Goal: Find specific page/section: Find specific page/section

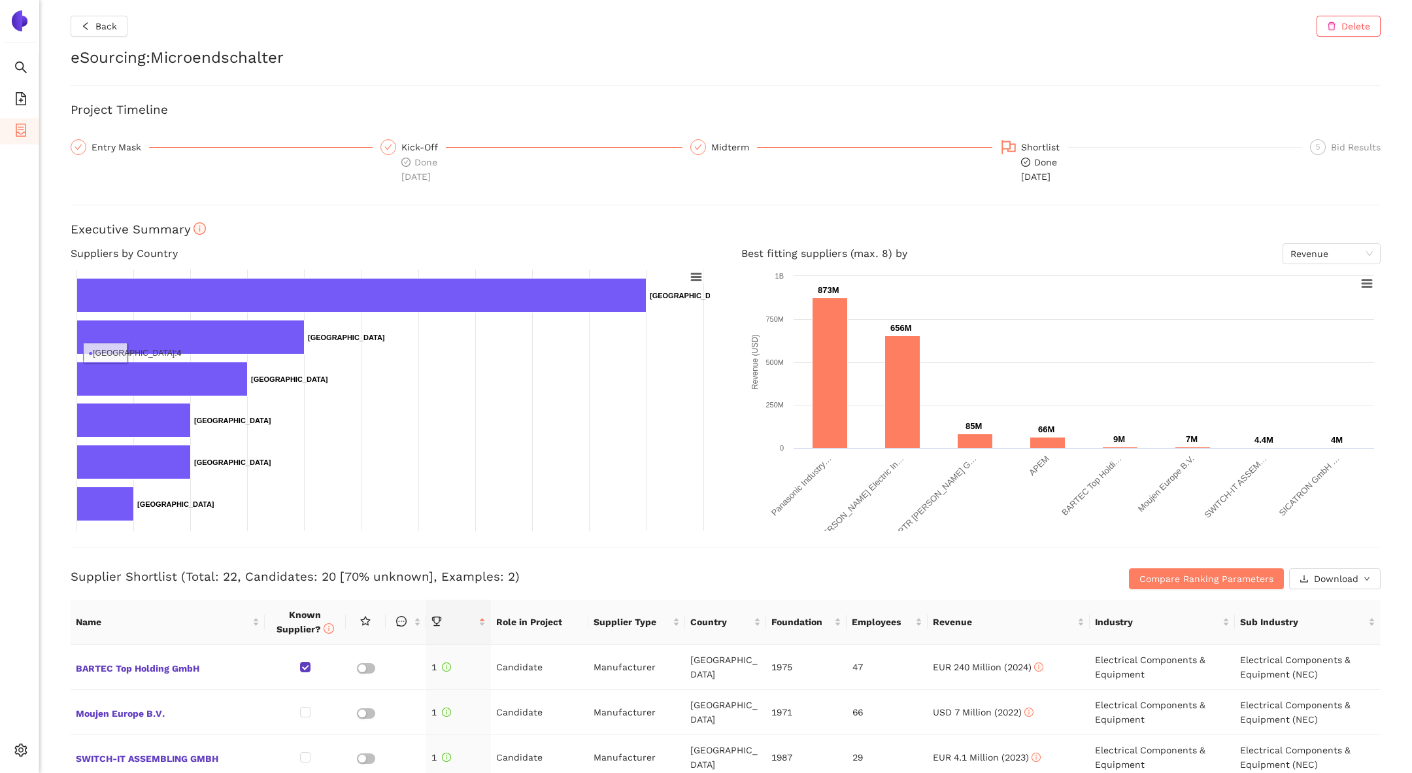
click at [14, 122] on span "container" at bounding box center [20, 132] width 13 height 26
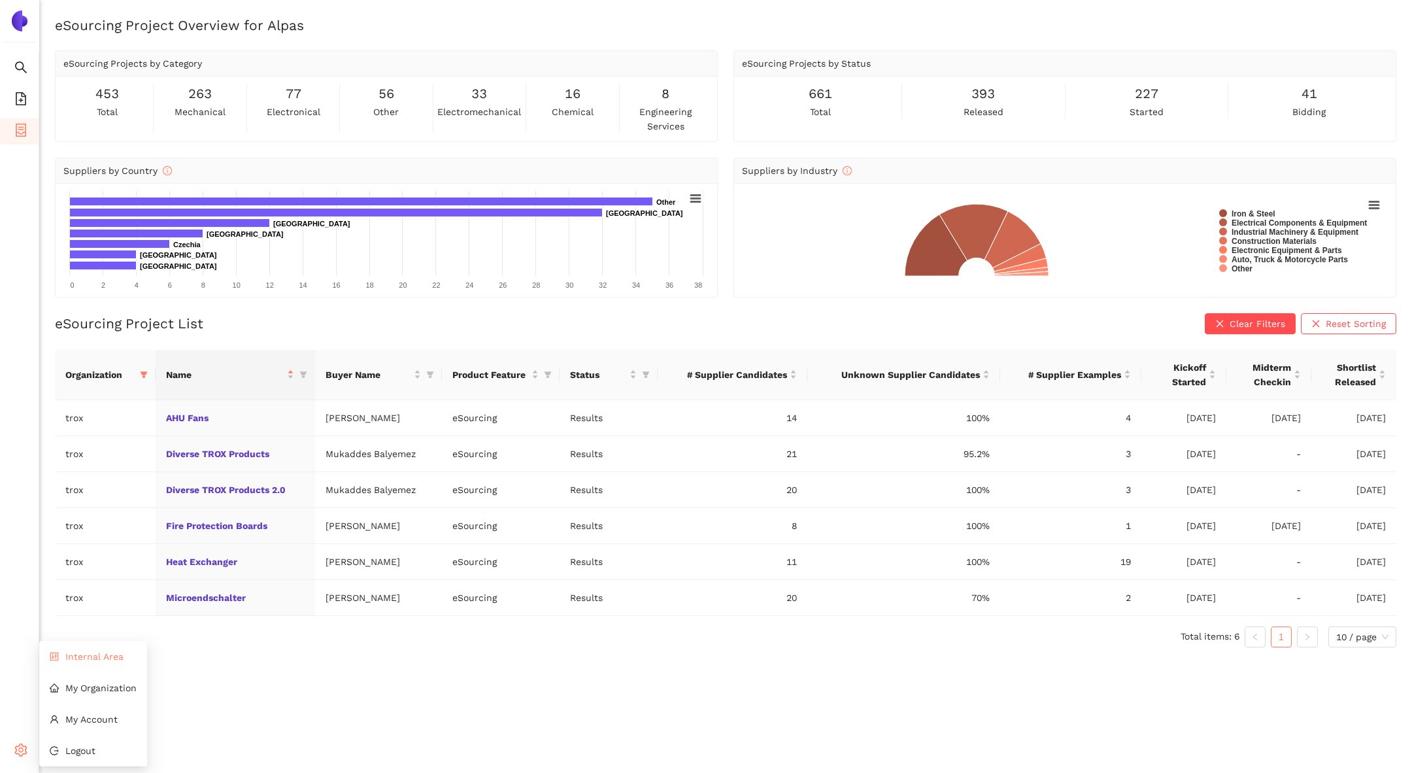
click at [76, 656] on span "Internal Area" at bounding box center [94, 656] width 58 height 10
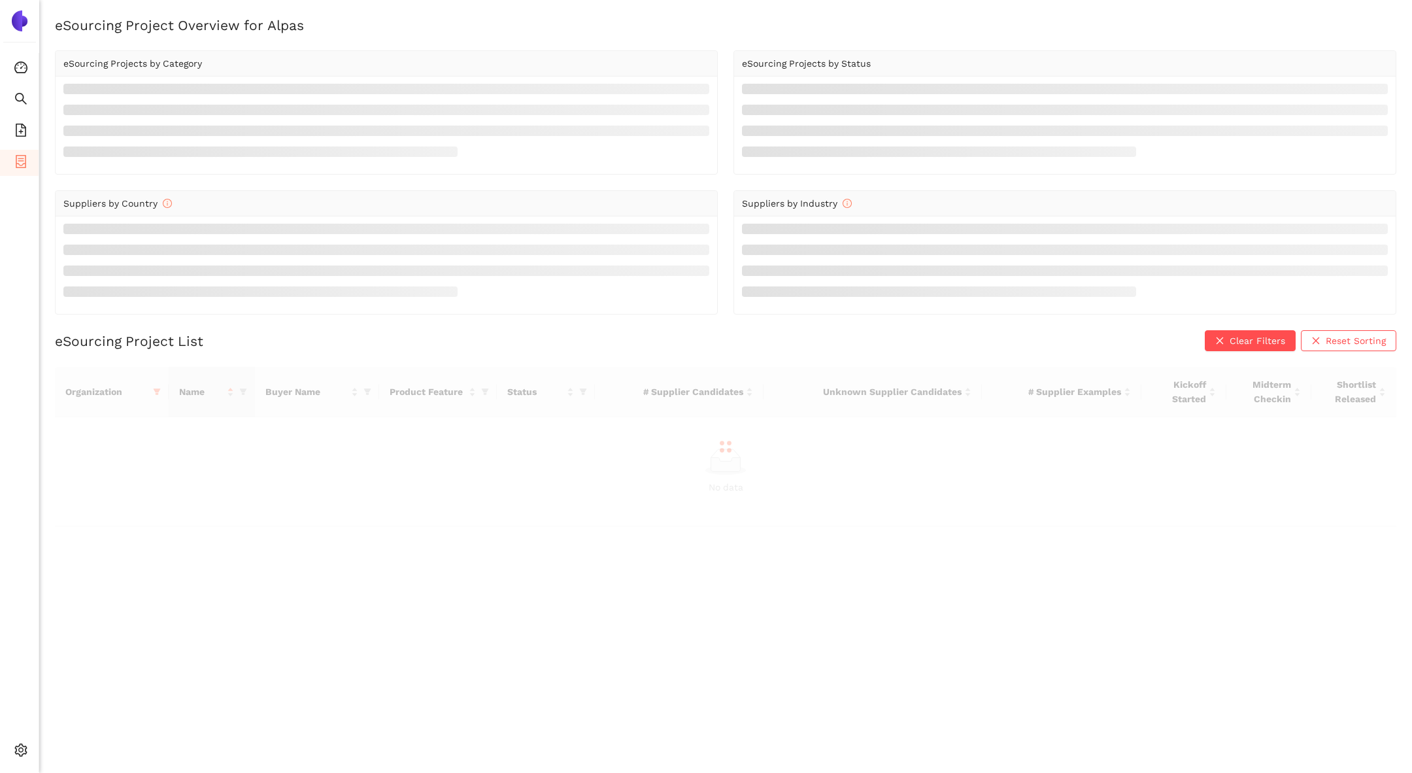
click at [156, 390] on div at bounding box center [726, 447] width 1342 height 160
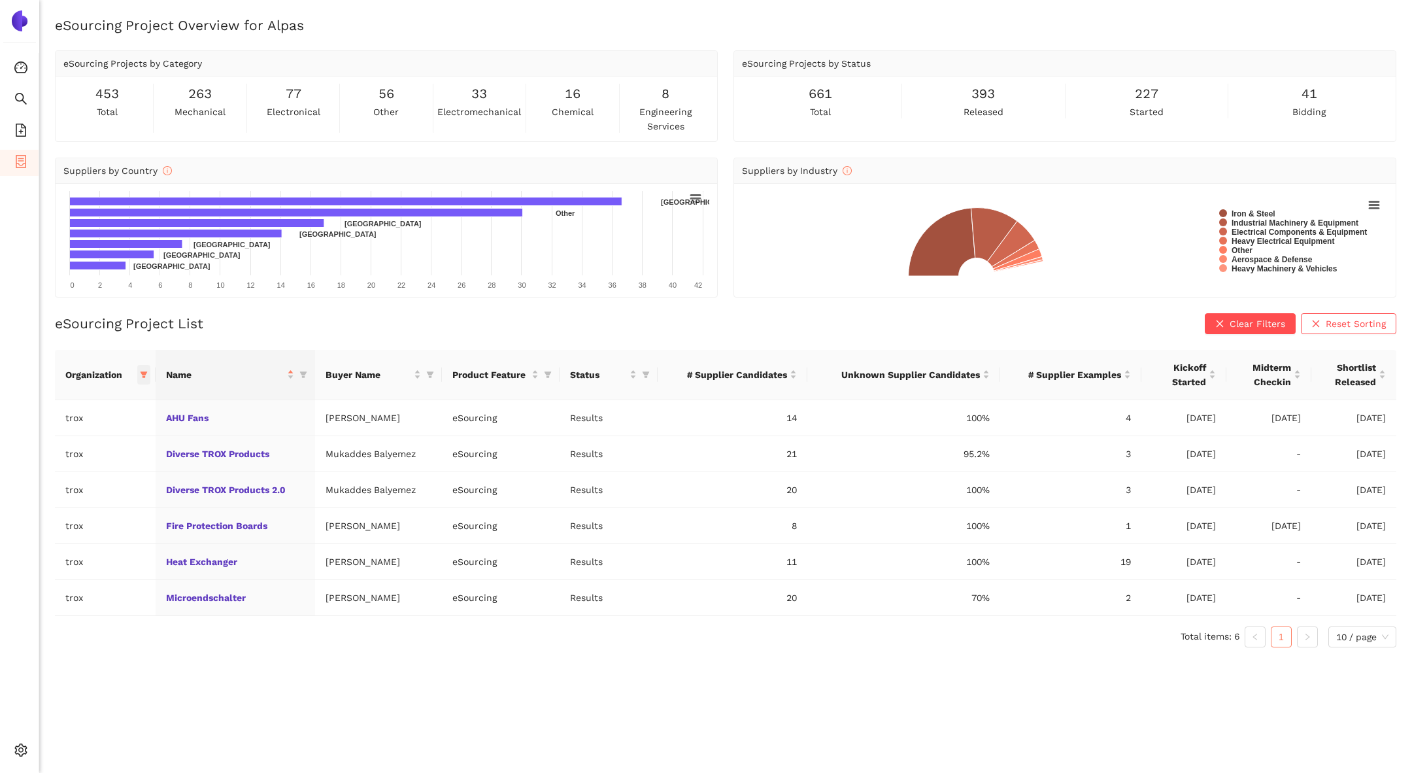
click at [148, 378] on span at bounding box center [143, 375] width 13 height 20
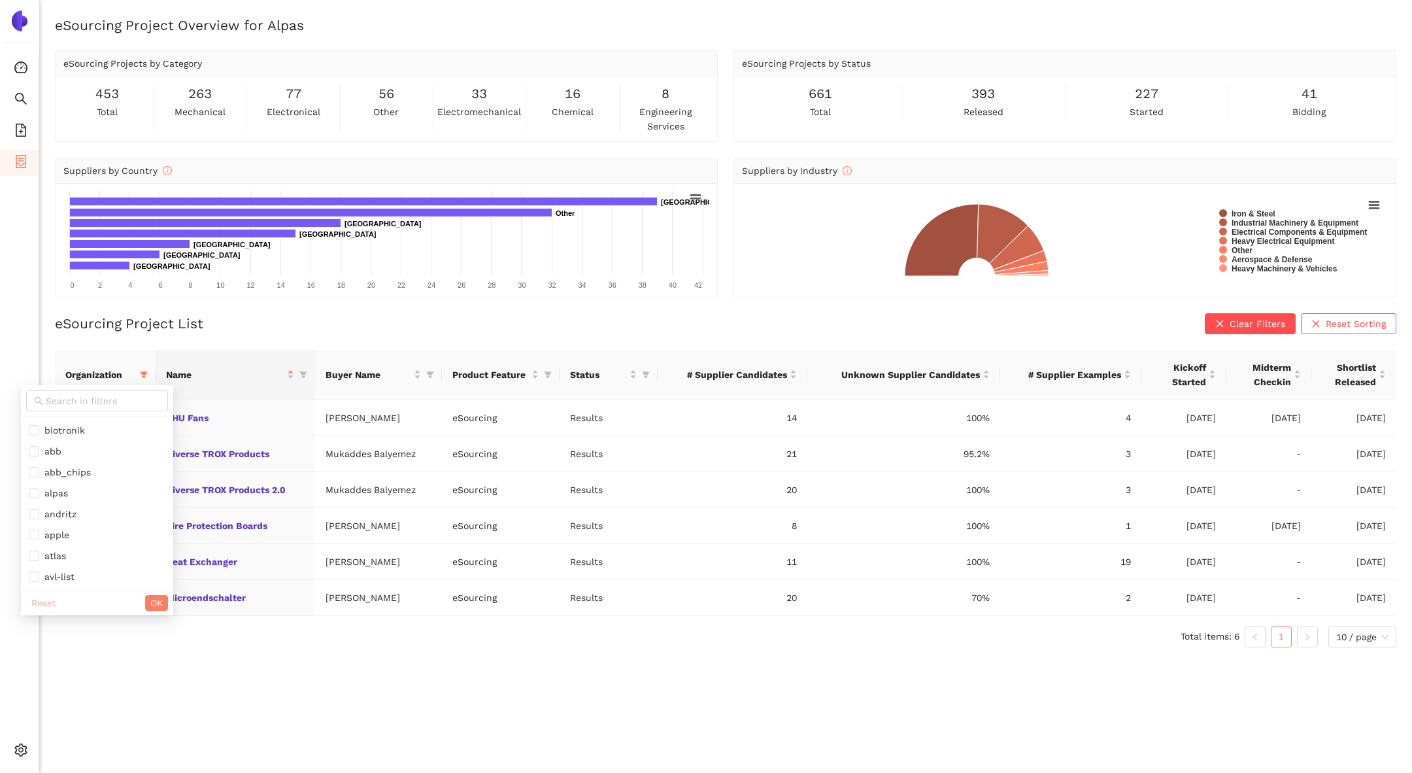
click at [37, 599] on span "Reset" at bounding box center [43, 603] width 25 height 14
checkbox input "false"
click at [105, 392] on span at bounding box center [97, 400] width 142 height 21
type input "[PERSON_NAME]"
click at [109, 425] on span "siemens_energy" at bounding box center [77, 430] width 76 height 10
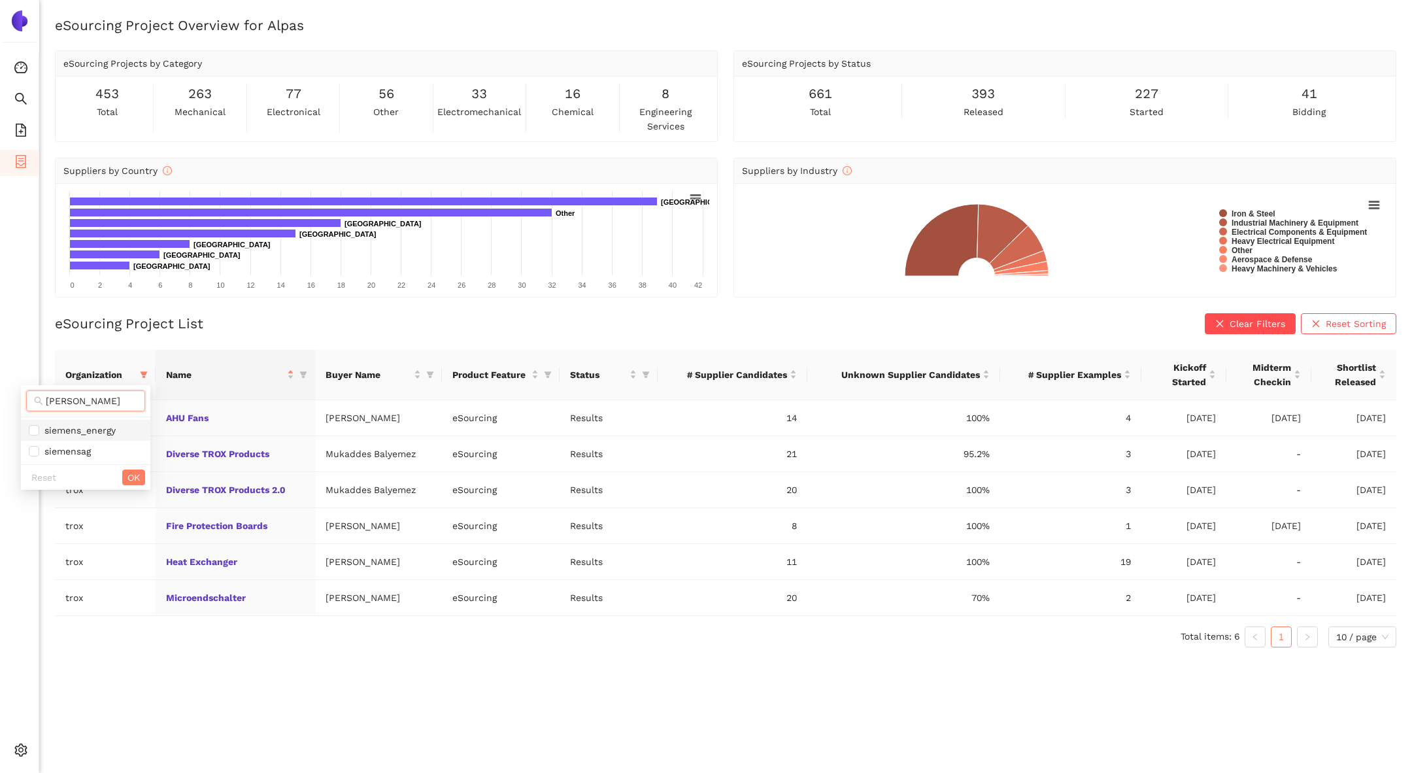
checkbox input "true"
click at [143, 471] on button "OK" at bounding box center [133, 477] width 23 height 16
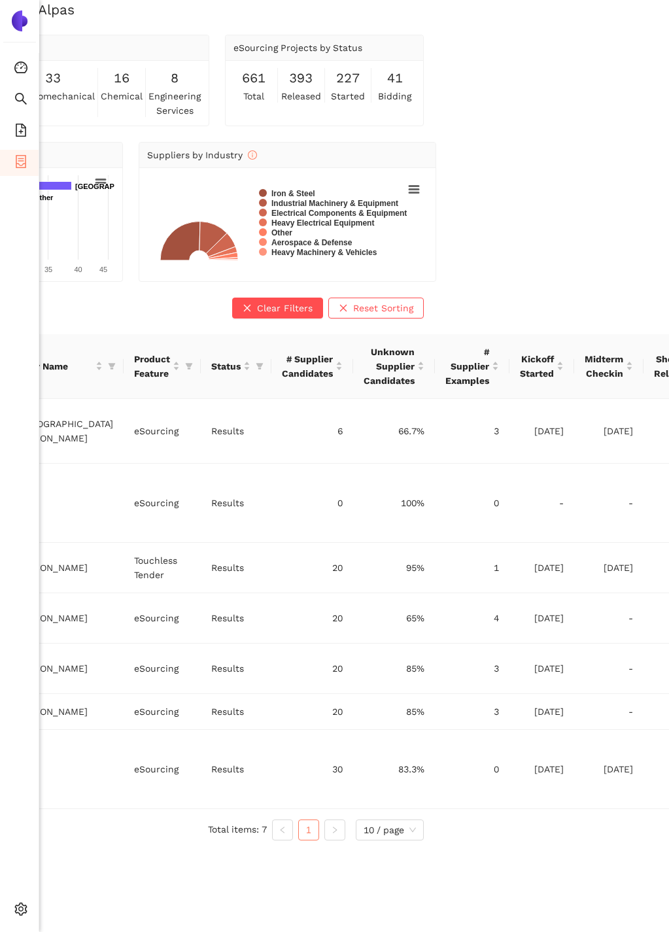
scroll to position [16, 0]
